Goal: Information Seeking & Learning: Learn about a topic

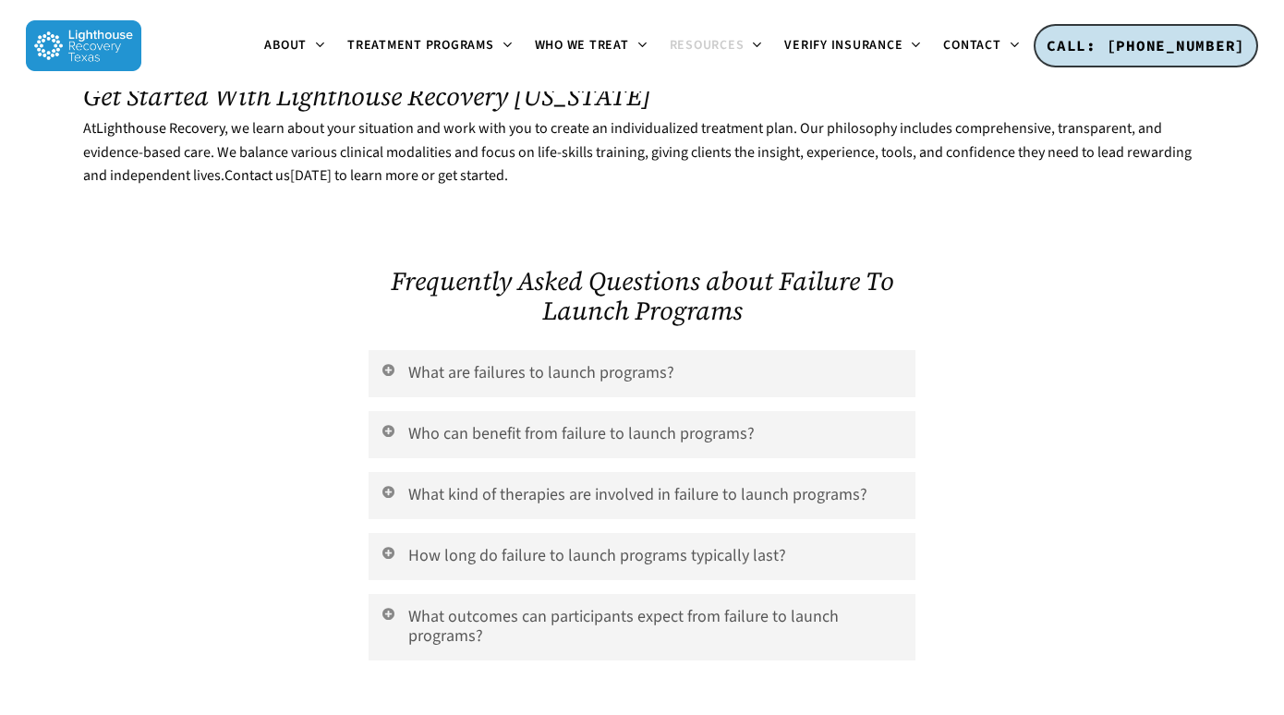
scroll to position [3544, 0]
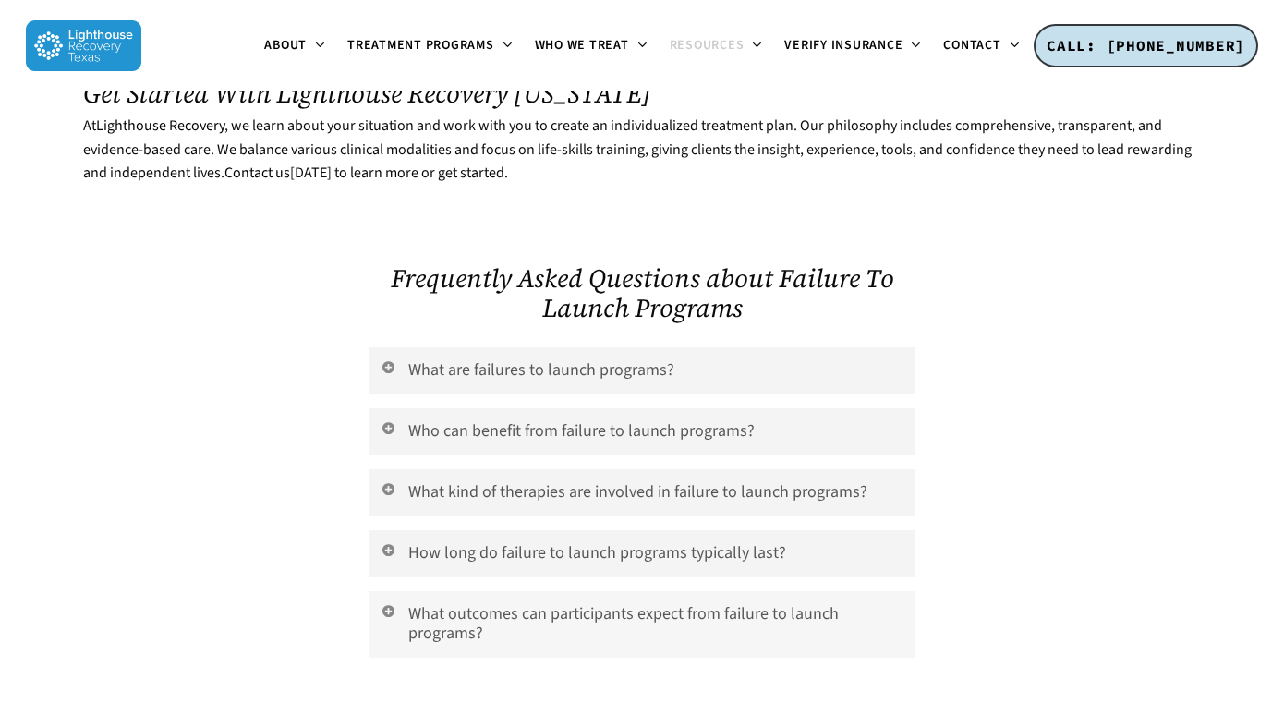
click at [605, 591] on link "What outcomes can participants expect from failure to launch programs?" at bounding box center [642, 624] width 547 height 66
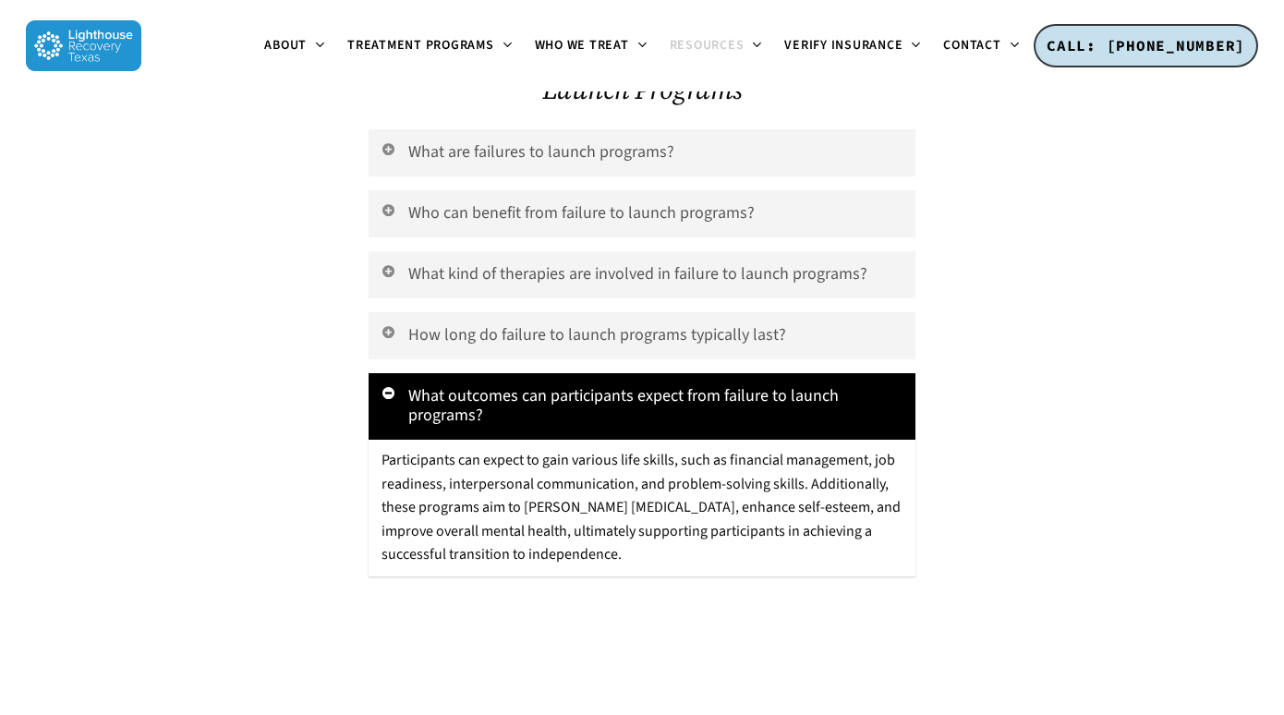
scroll to position [3755, 0]
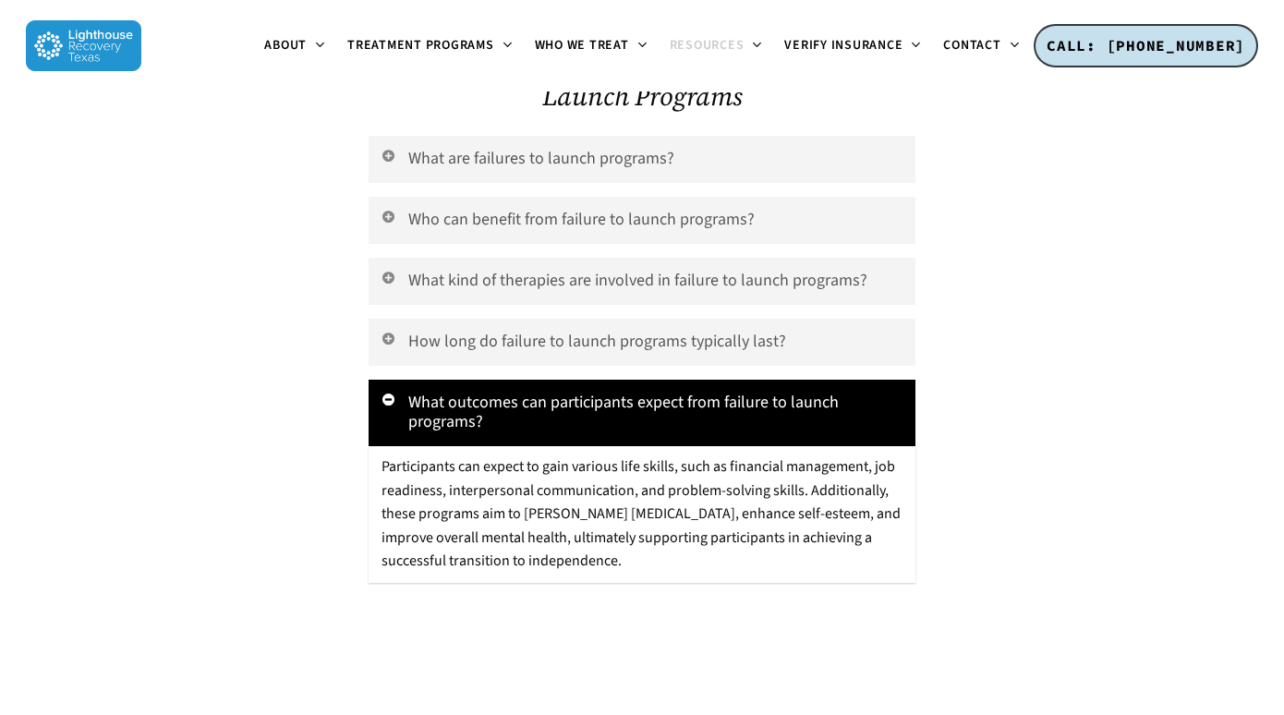
click at [659, 380] on link "What outcomes can participants expect from failure to launch programs?" at bounding box center [642, 413] width 547 height 66
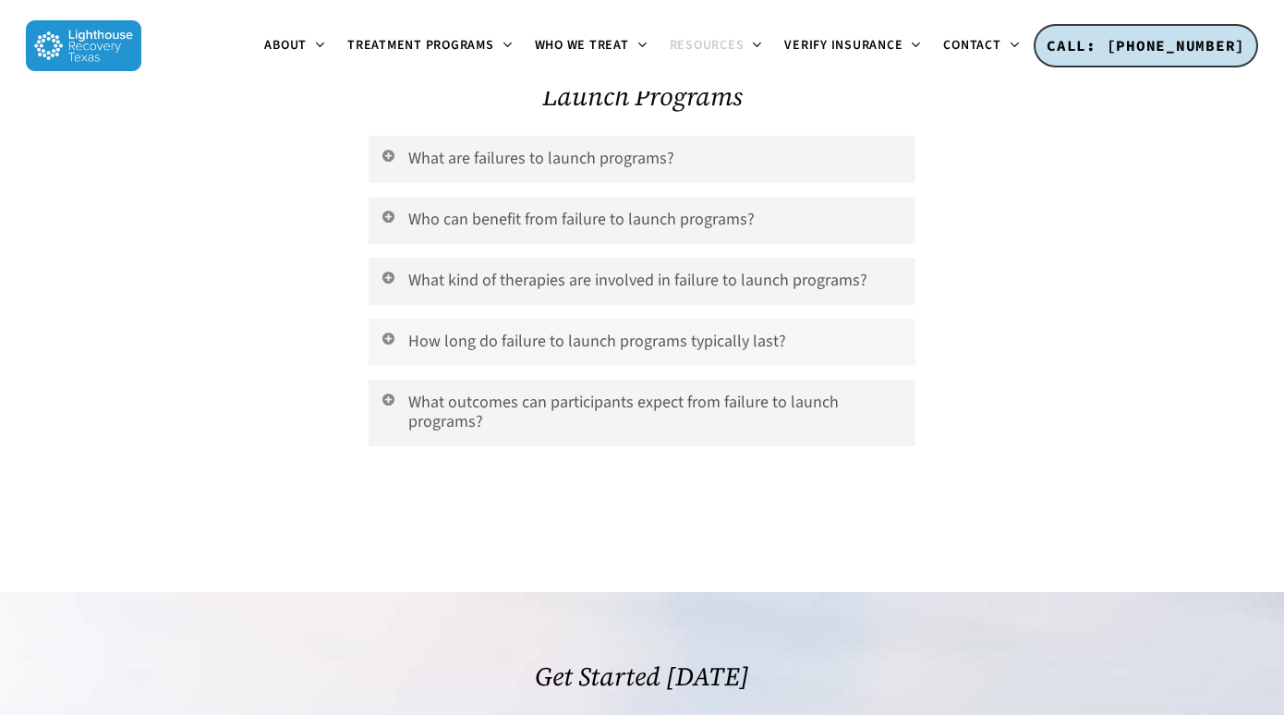
click at [653, 319] on link "How long do failure to launch programs typically last?" at bounding box center [642, 342] width 547 height 47
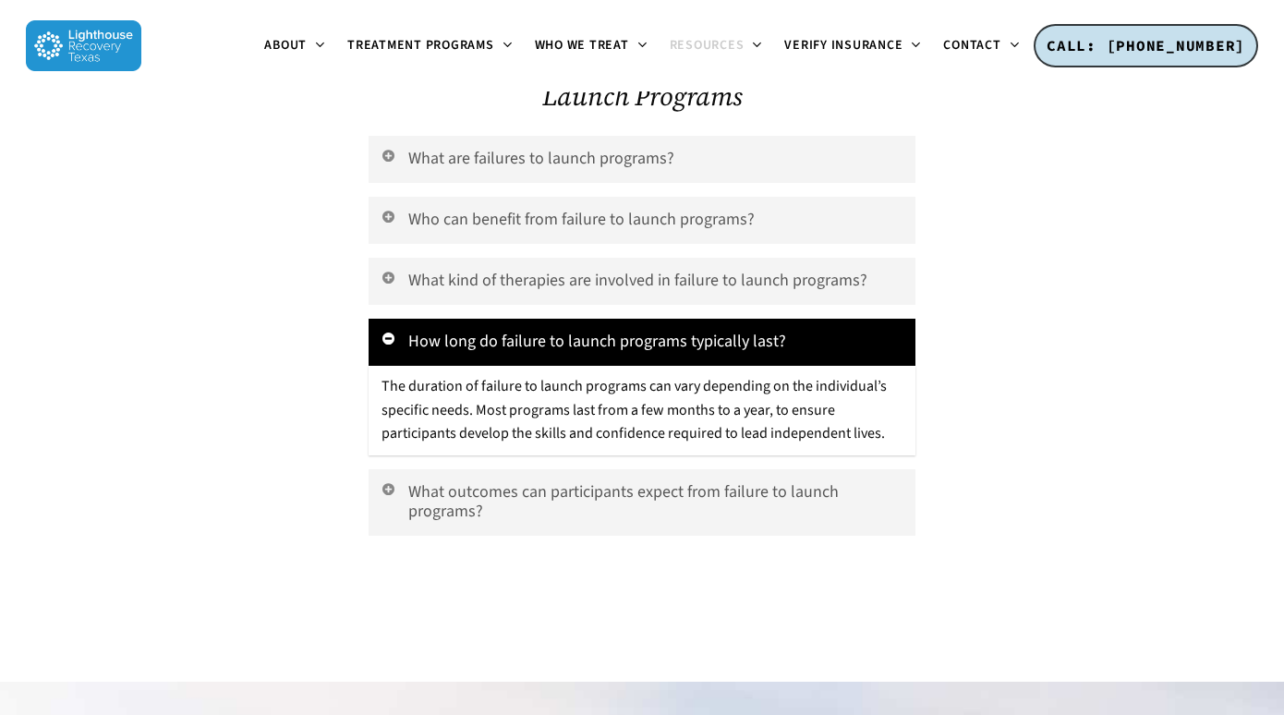
click at [653, 319] on link "How long do failure to launch programs typically last?" at bounding box center [642, 342] width 547 height 47
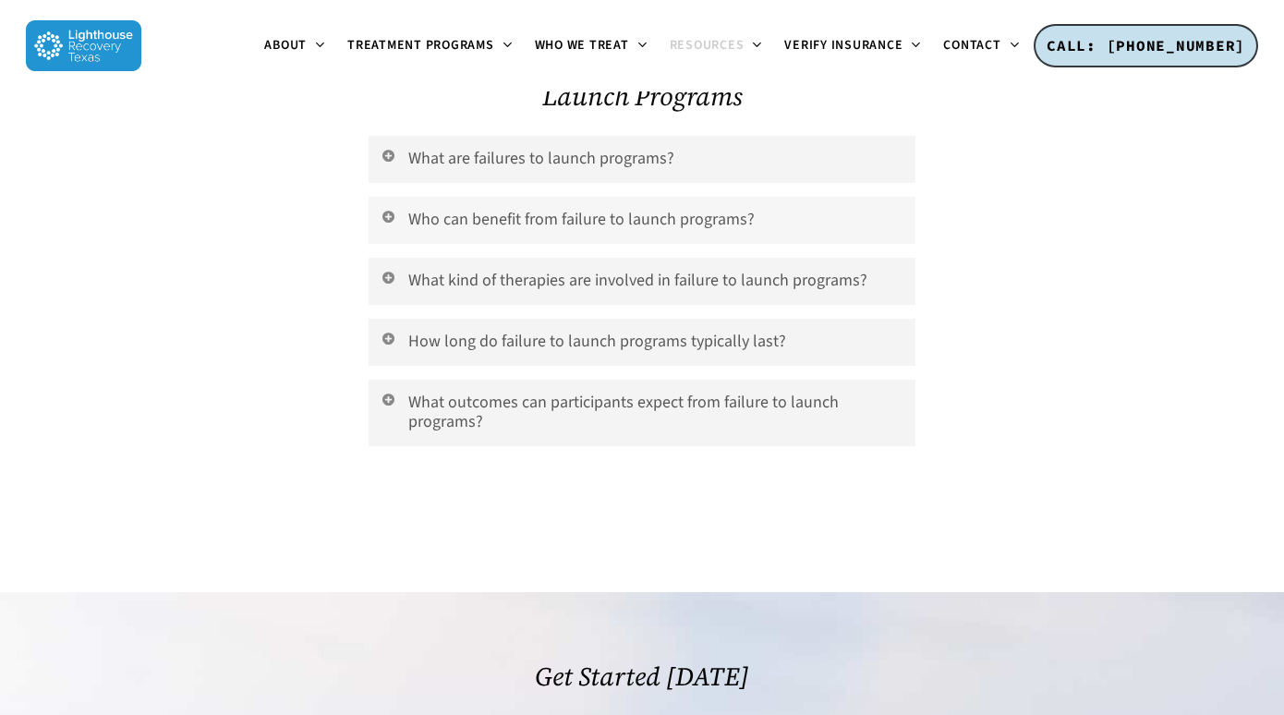
click at [650, 197] on link "Who can benefit from failure to launch programs?" at bounding box center [642, 220] width 547 height 47
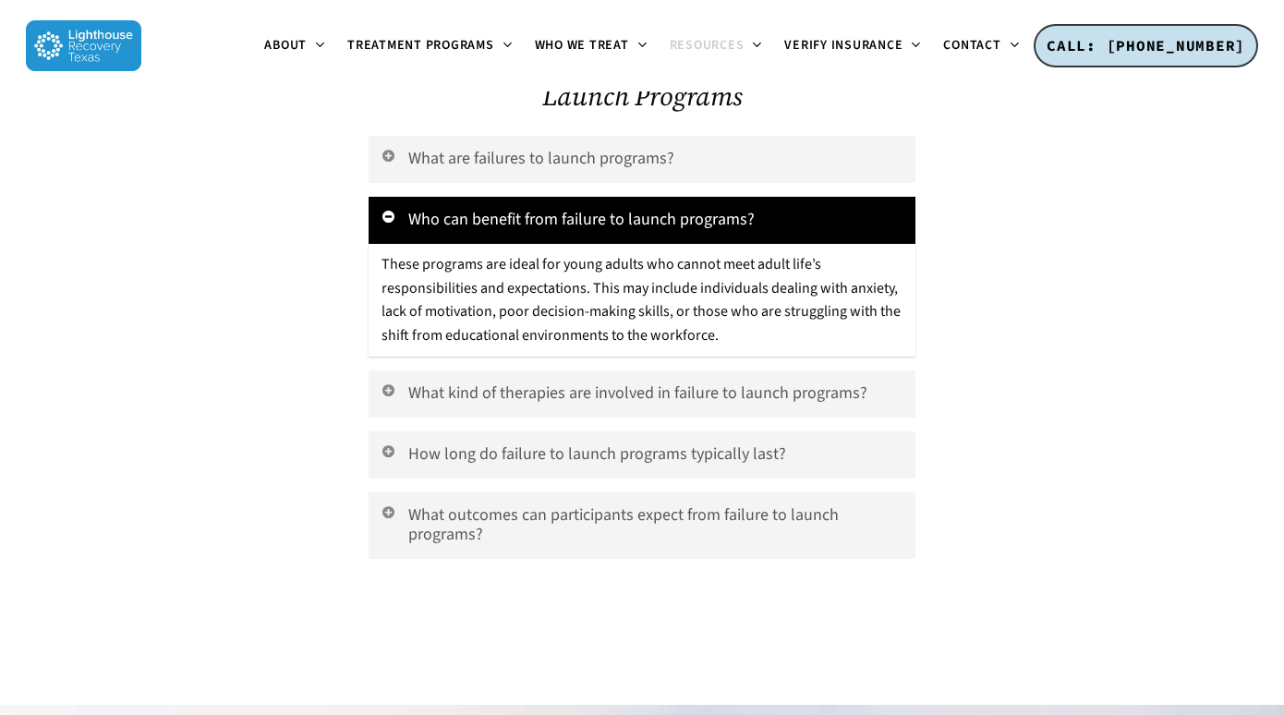
click at [650, 197] on link "Who can benefit from failure to launch programs?" at bounding box center [642, 220] width 547 height 47
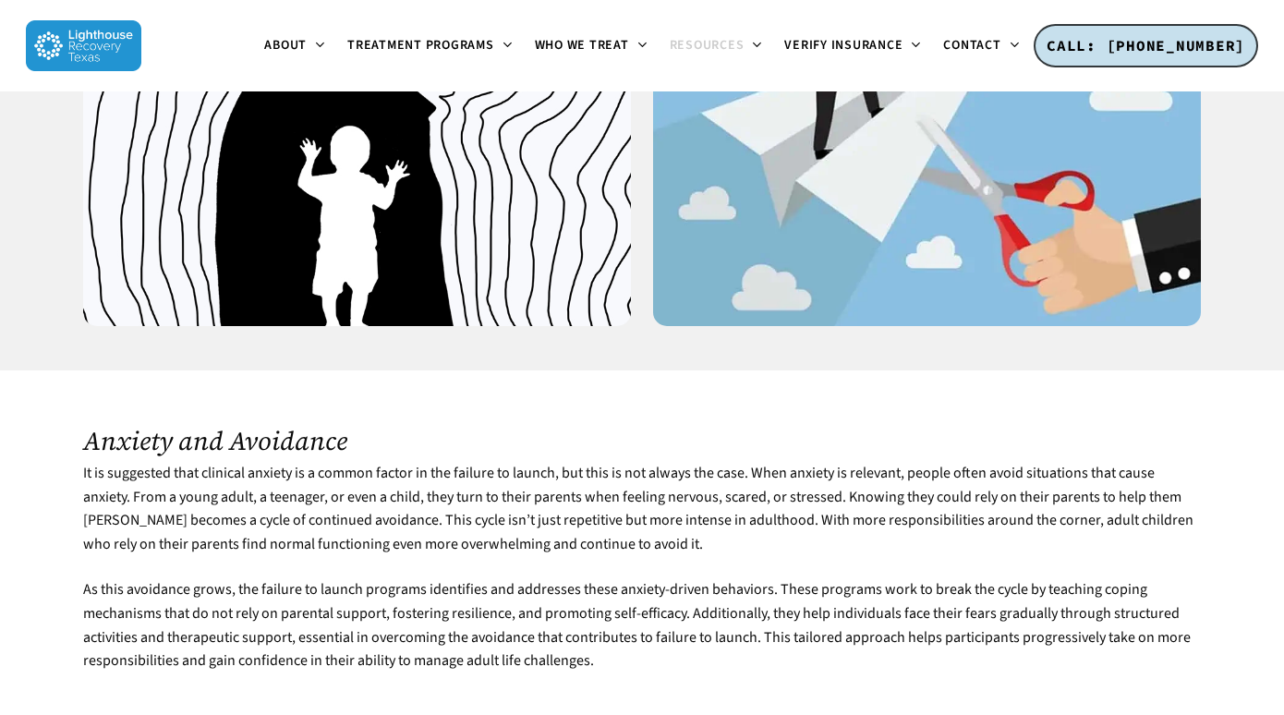
scroll to position [1987, 0]
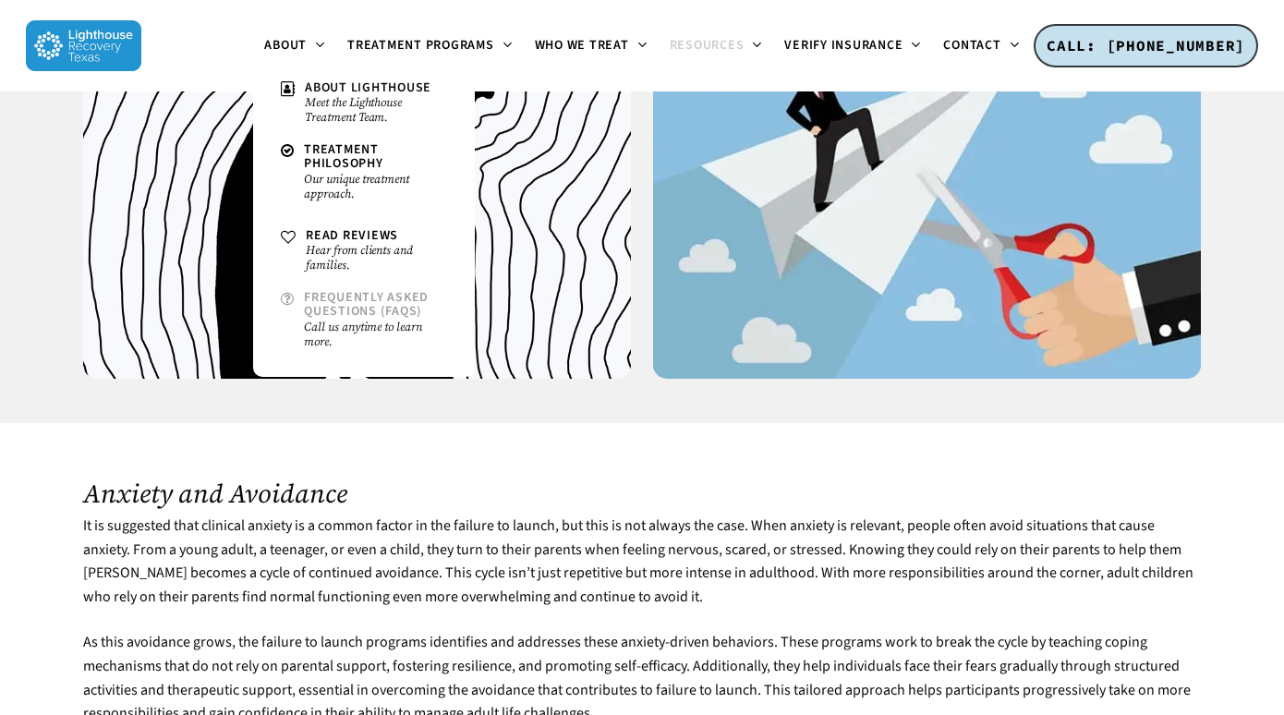
click at [332, 299] on span "Frequently Asked Questions (FAQs)" at bounding box center [366, 304] width 125 height 32
